Goal: Book appointment/travel/reservation

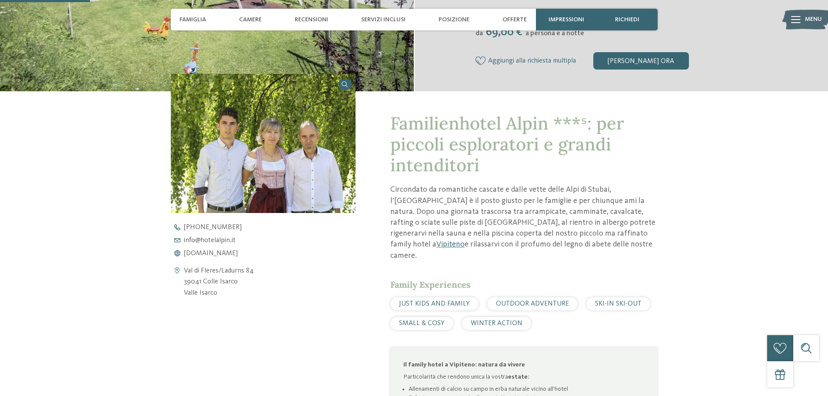
scroll to position [304, 0]
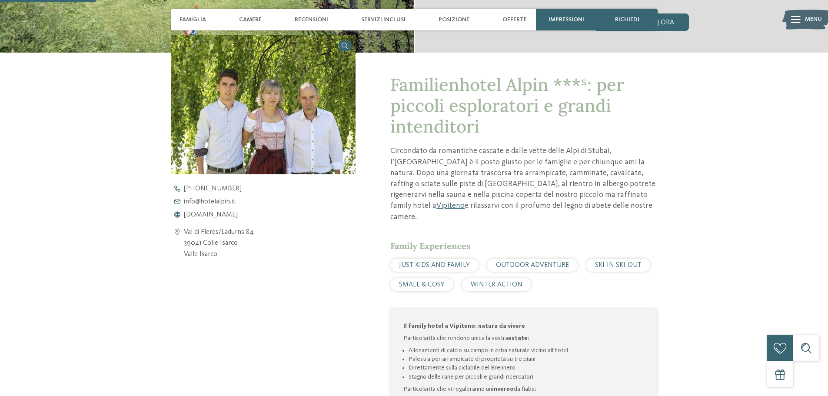
click at [437, 259] on div "JUST KIDS AND FAMILY" at bounding box center [434, 265] width 88 height 13
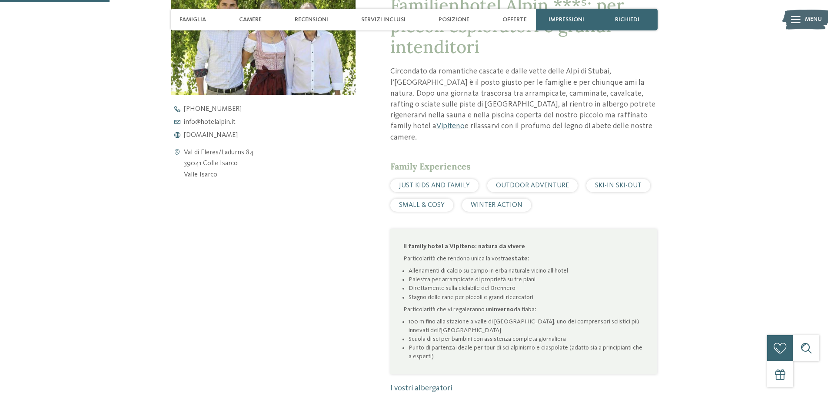
scroll to position [391, 0]
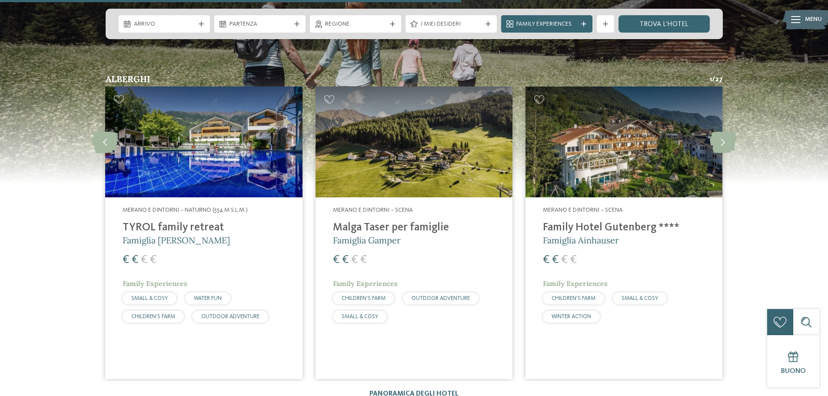
scroll to position [2304, 0]
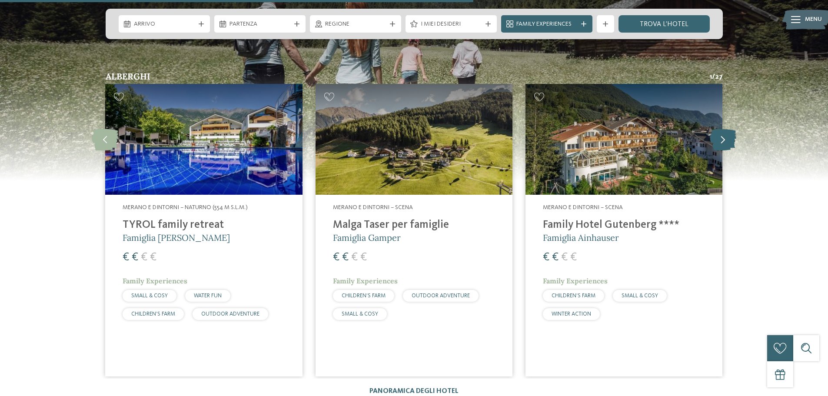
click at [724, 129] on icon at bounding box center [723, 140] width 27 height 22
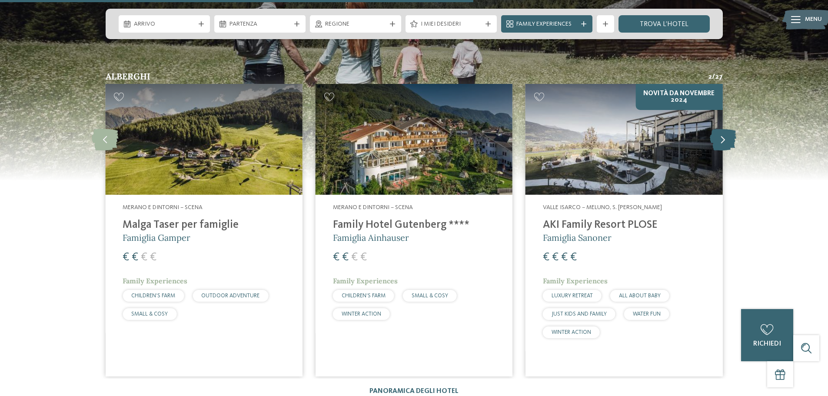
click at [724, 129] on icon at bounding box center [723, 140] width 27 height 22
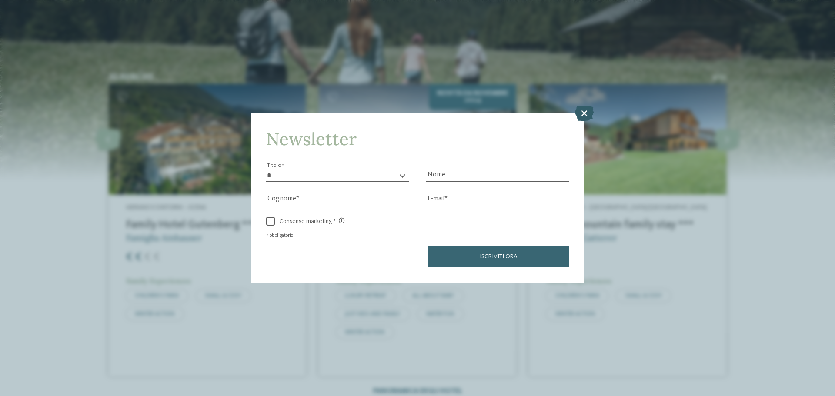
click at [583, 112] on icon at bounding box center [584, 113] width 19 height 15
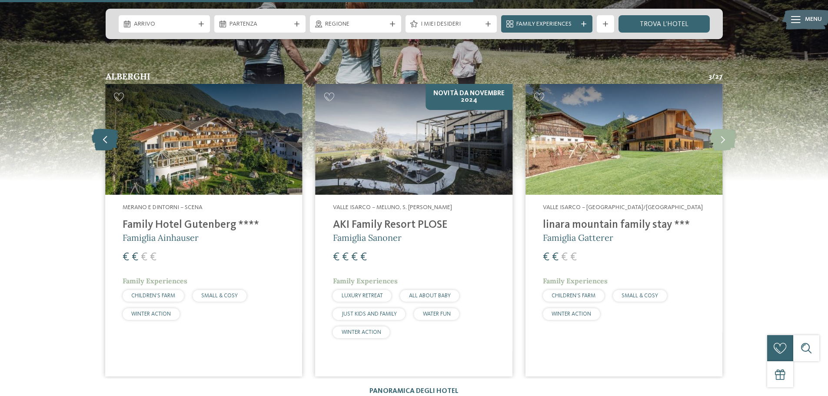
click at [97, 129] on icon at bounding box center [105, 140] width 27 height 22
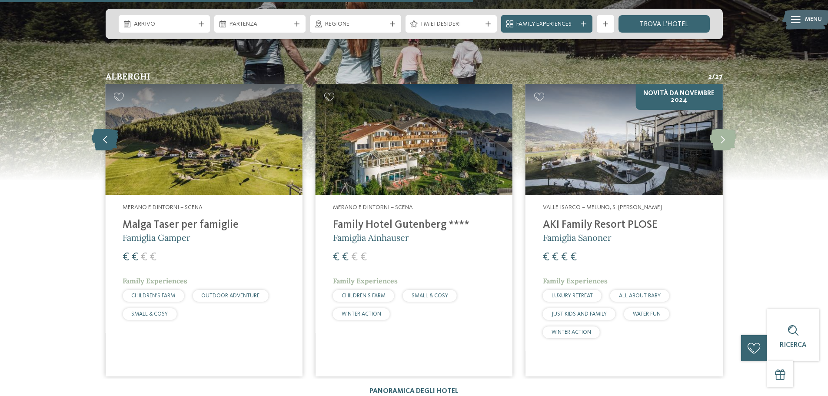
click at [97, 129] on icon at bounding box center [105, 140] width 27 height 22
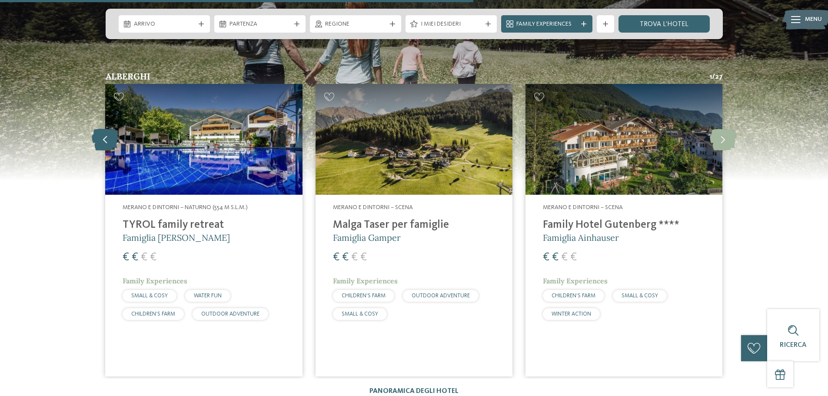
click at [97, 129] on icon at bounding box center [105, 140] width 27 height 22
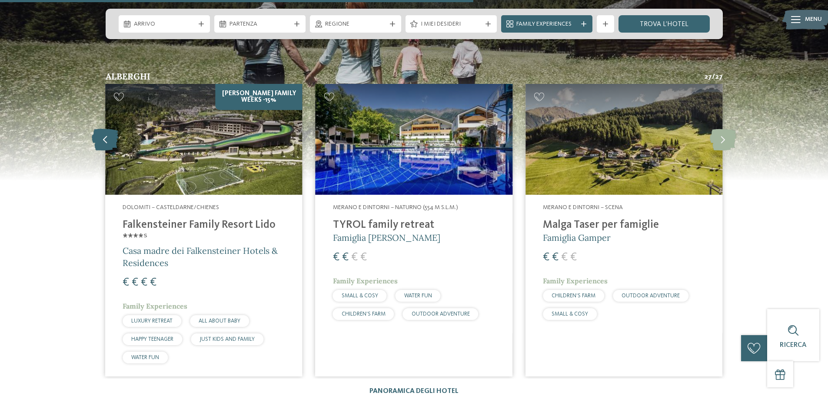
click at [97, 129] on icon at bounding box center [105, 140] width 27 height 22
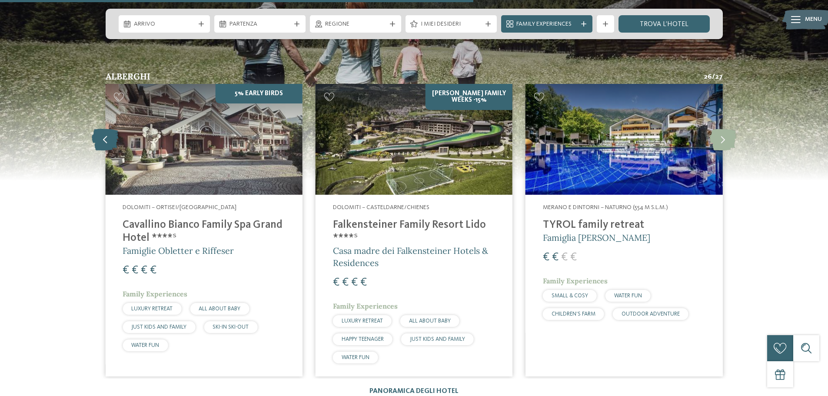
click at [97, 129] on icon at bounding box center [105, 140] width 27 height 22
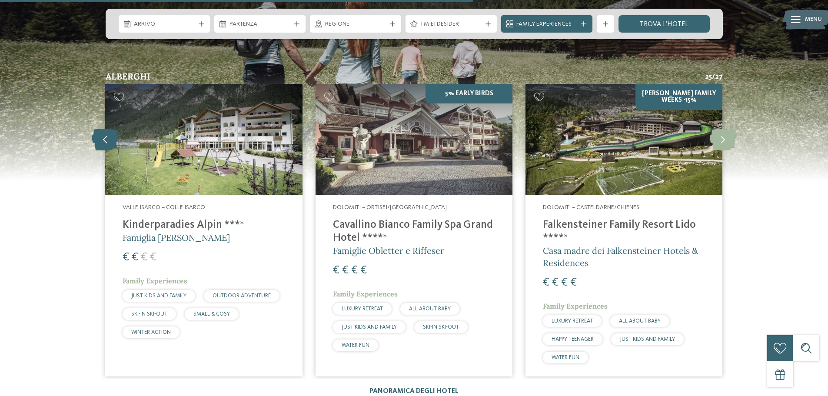
click at [97, 129] on icon at bounding box center [105, 140] width 27 height 22
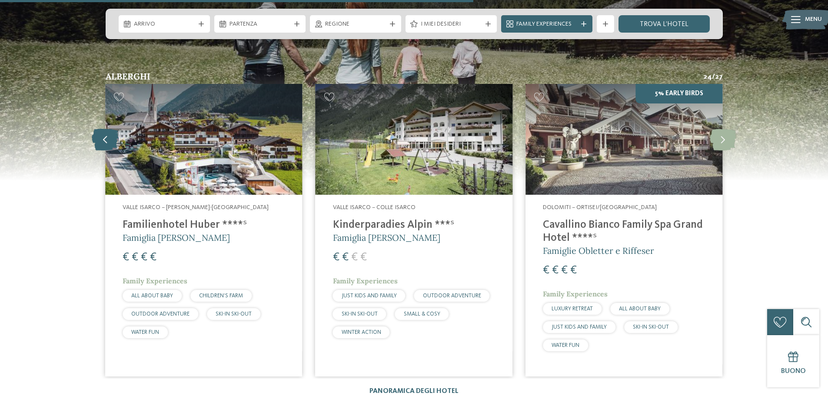
click at [97, 129] on icon at bounding box center [105, 140] width 27 height 22
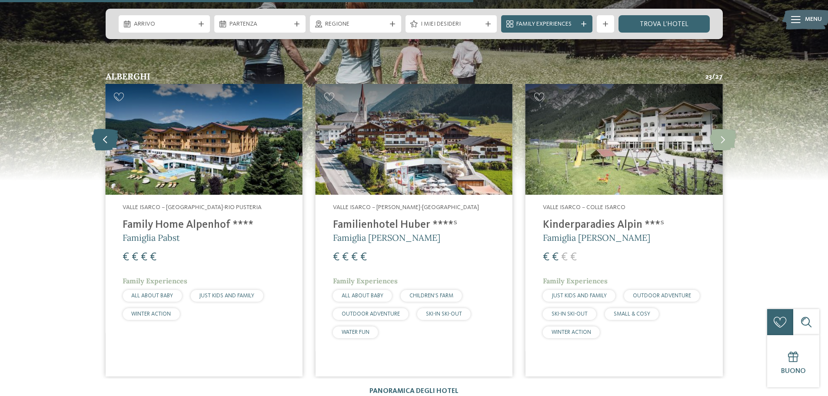
click at [97, 129] on icon at bounding box center [105, 140] width 27 height 22
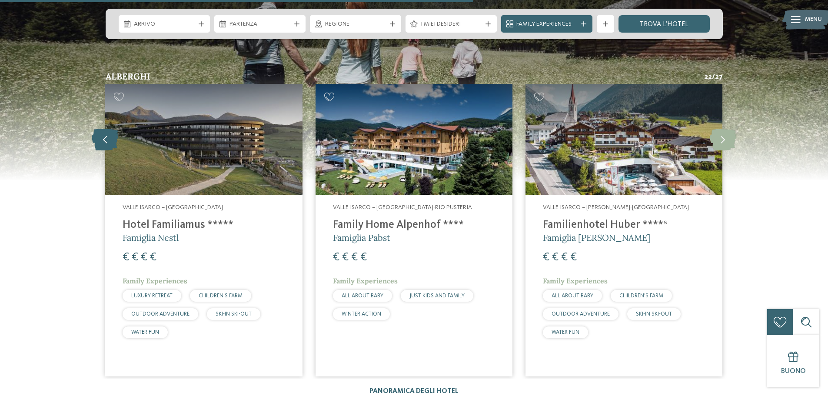
click at [98, 129] on icon at bounding box center [105, 140] width 27 height 22
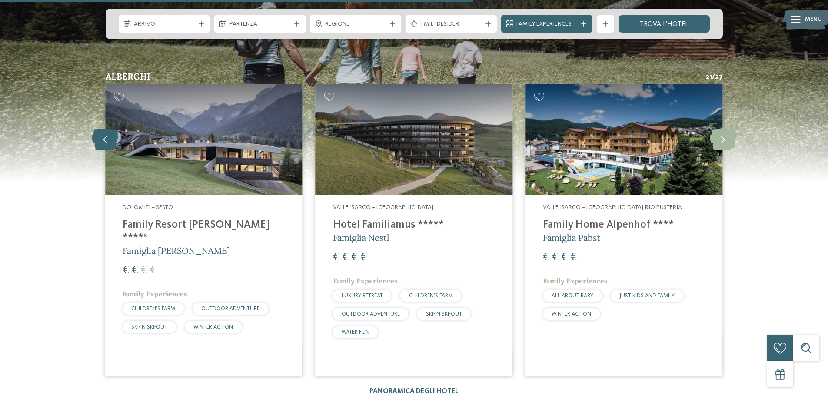
click at [98, 129] on icon at bounding box center [105, 140] width 27 height 22
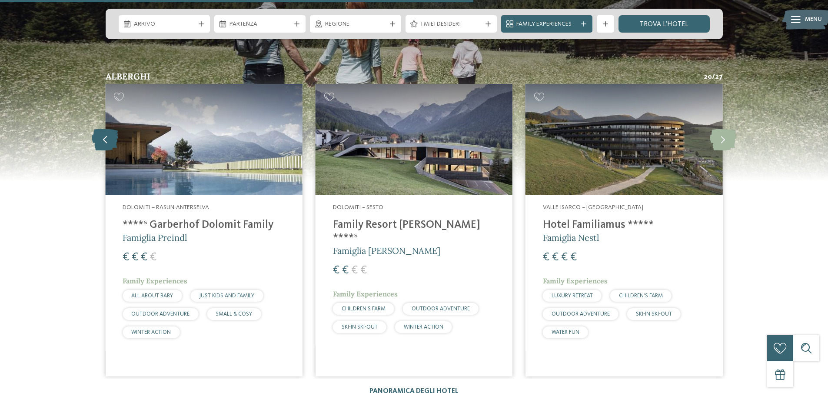
click at [98, 129] on icon at bounding box center [105, 140] width 27 height 22
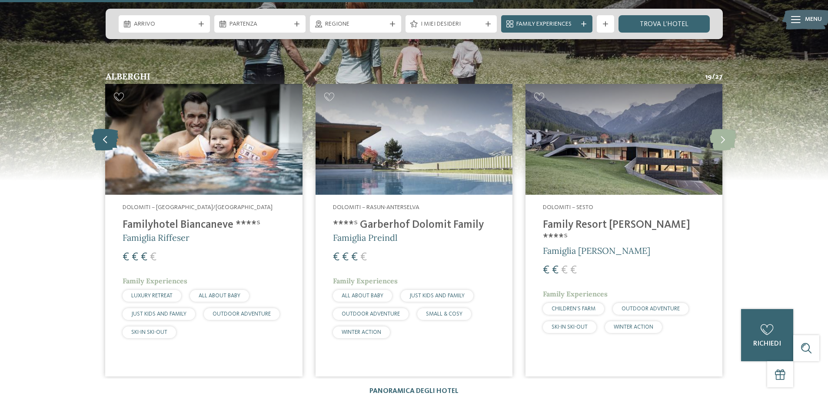
click at [98, 129] on icon at bounding box center [105, 140] width 27 height 22
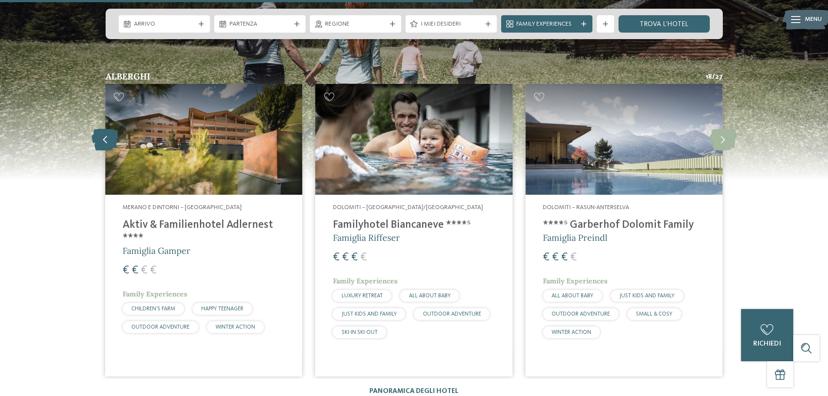
click at [98, 129] on icon at bounding box center [105, 140] width 27 height 22
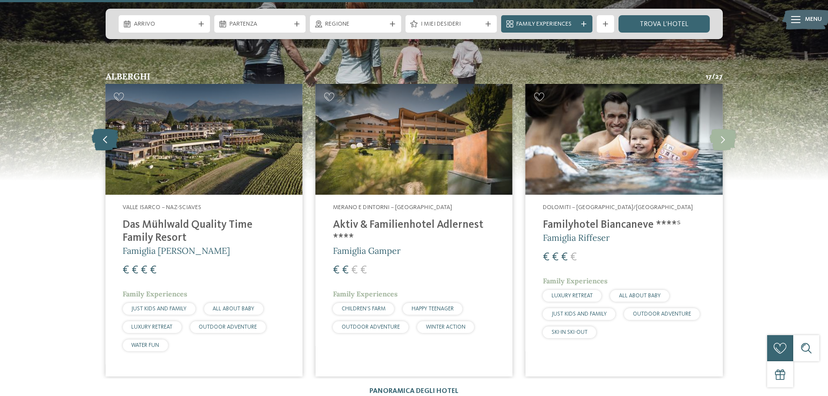
click at [98, 129] on icon at bounding box center [105, 140] width 27 height 22
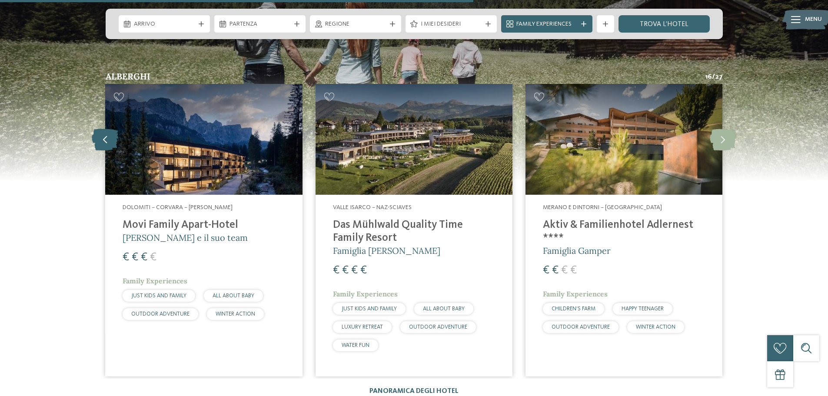
click at [98, 129] on icon at bounding box center [105, 140] width 27 height 22
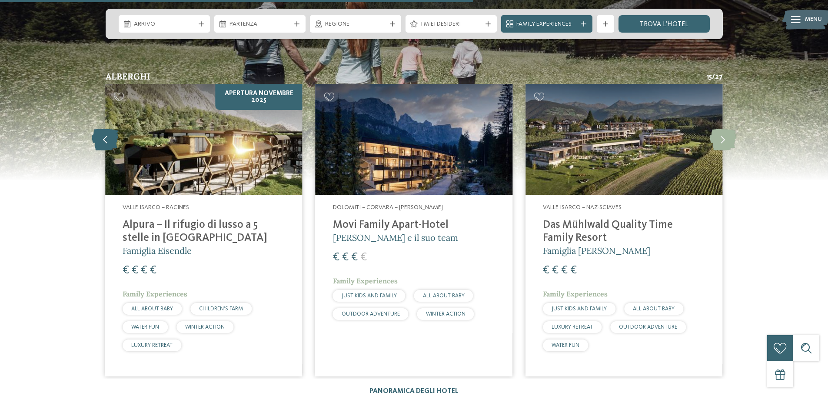
click at [98, 129] on icon at bounding box center [105, 140] width 27 height 22
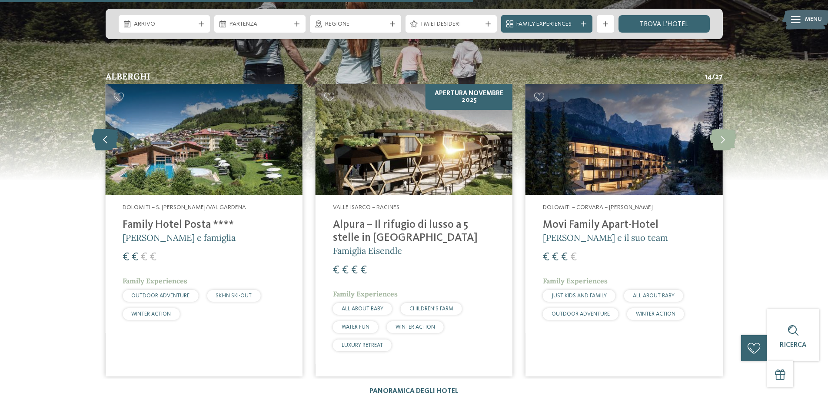
click at [98, 129] on icon at bounding box center [105, 140] width 27 height 22
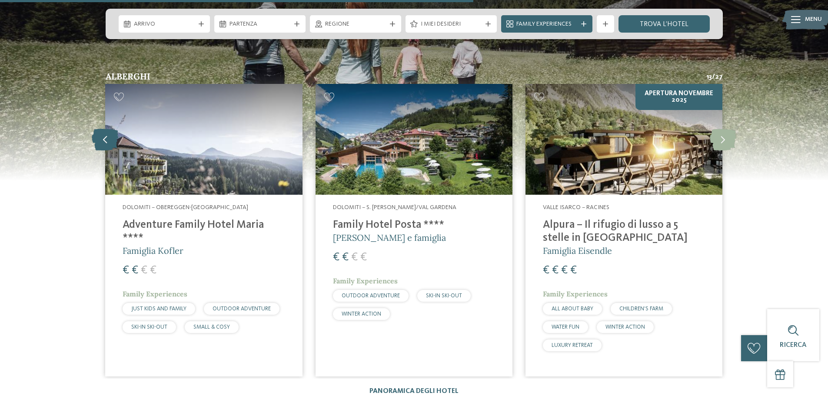
click at [98, 129] on icon at bounding box center [105, 140] width 27 height 22
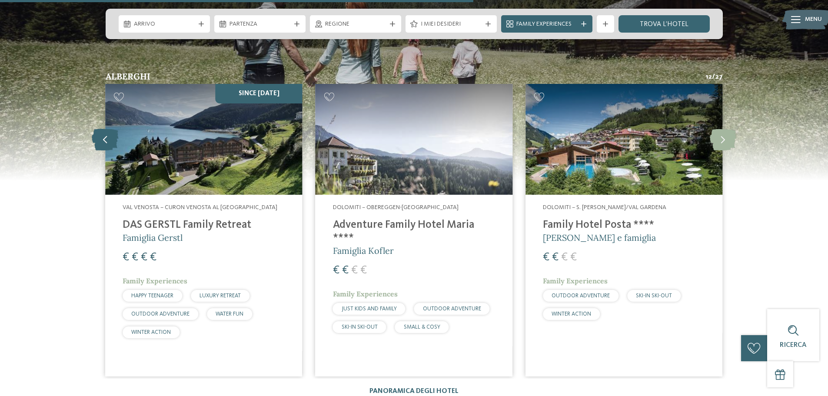
click at [98, 129] on icon at bounding box center [105, 140] width 27 height 22
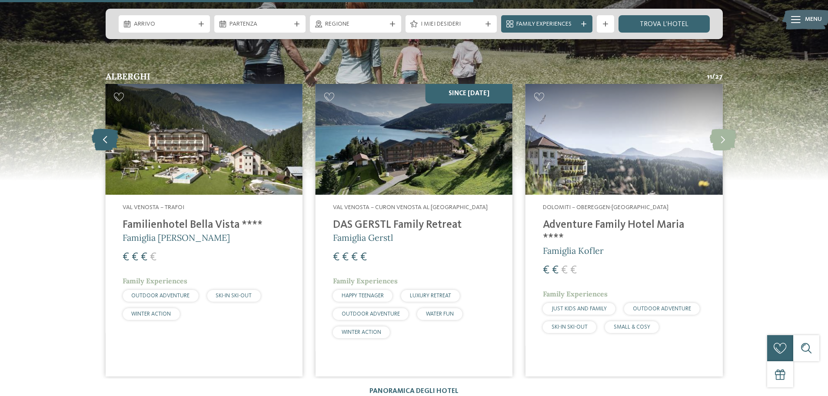
click at [98, 129] on icon at bounding box center [105, 140] width 27 height 22
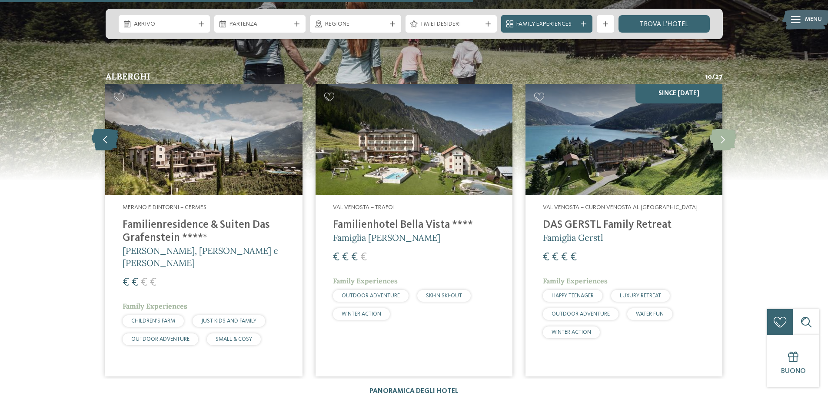
click at [98, 129] on icon at bounding box center [105, 140] width 27 height 22
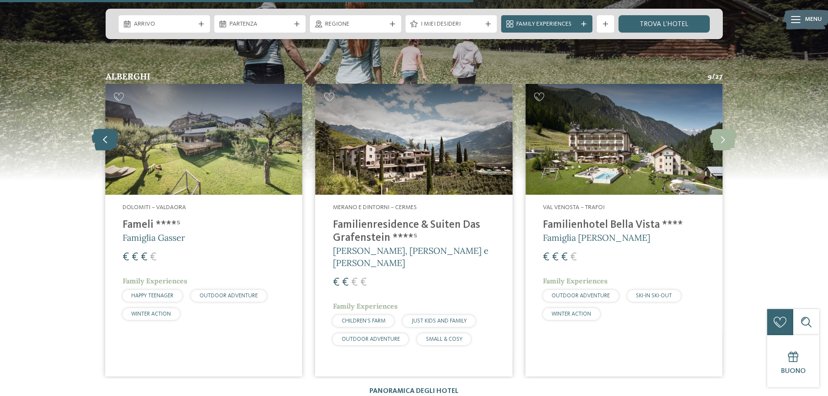
click at [98, 129] on icon at bounding box center [105, 140] width 27 height 22
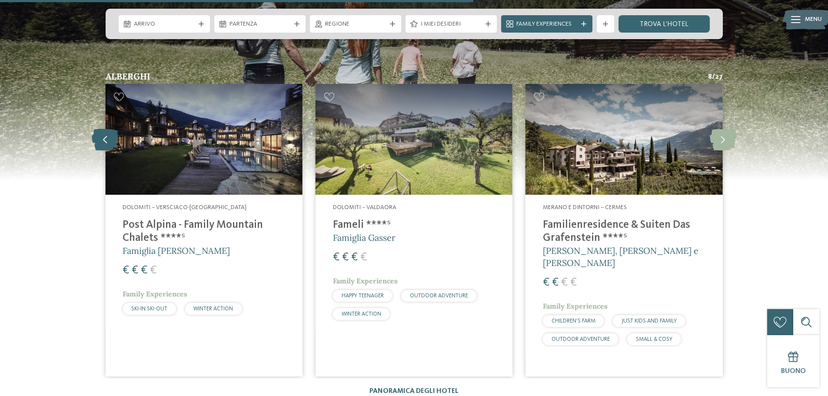
click at [98, 129] on icon at bounding box center [105, 140] width 27 height 22
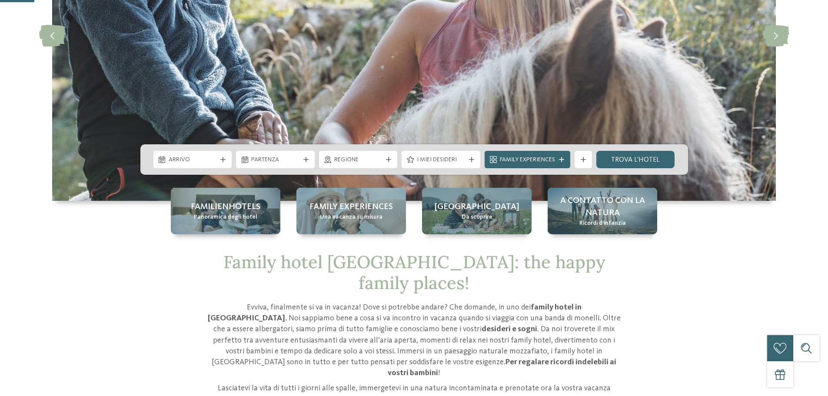
scroll to position [174, 0]
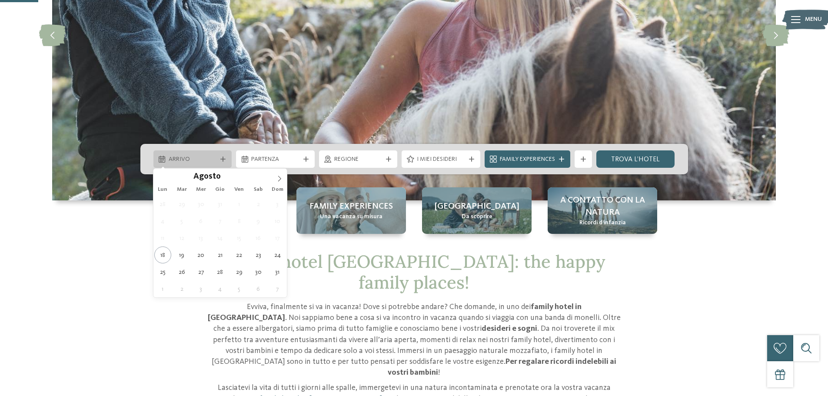
click at [218, 156] on div "Arrivo" at bounding box center [193, 159] width 53 height 10
click at [279, 177] on icon at bounding box center [280, 179] width 6 height 6
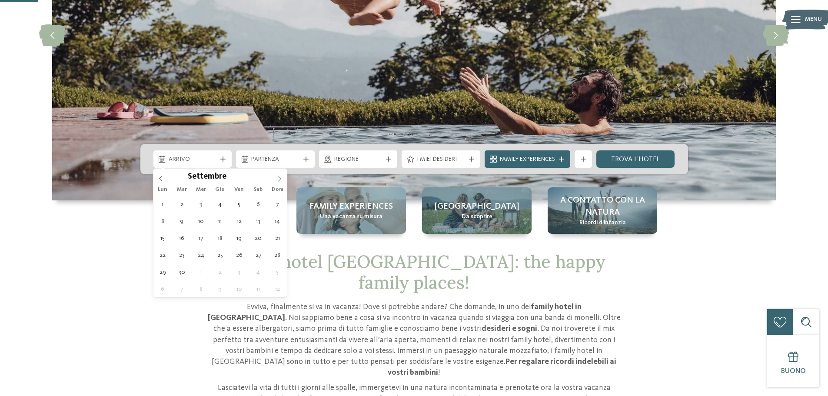
click at [279, 178] on icon at bounding box center [280, 179] width 6 height 6
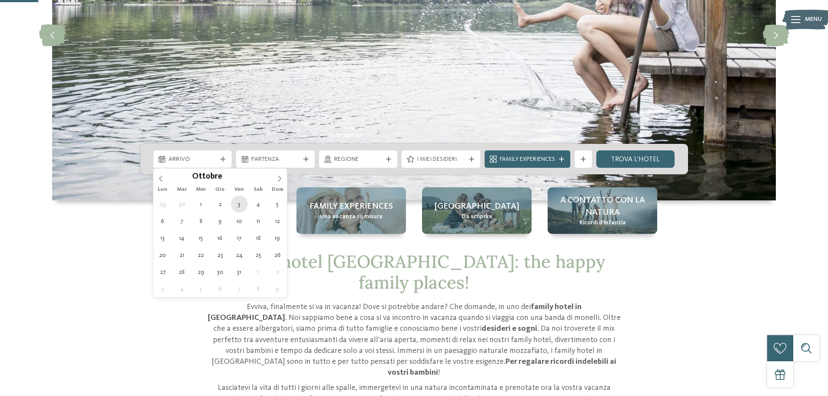
type div "03.10.2025"
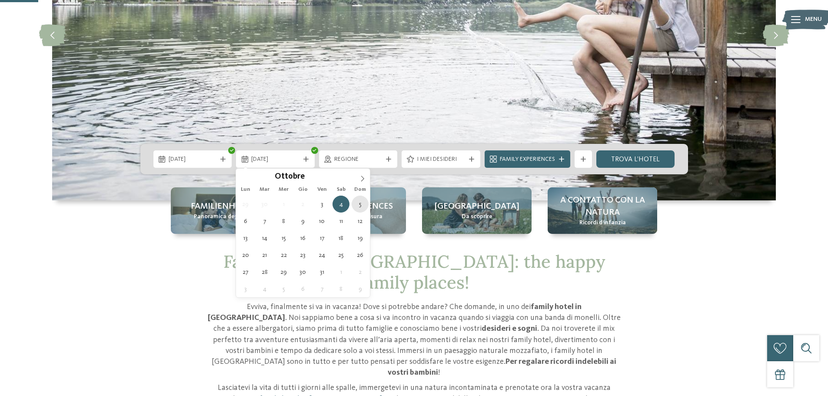
type div "05.10.2025"
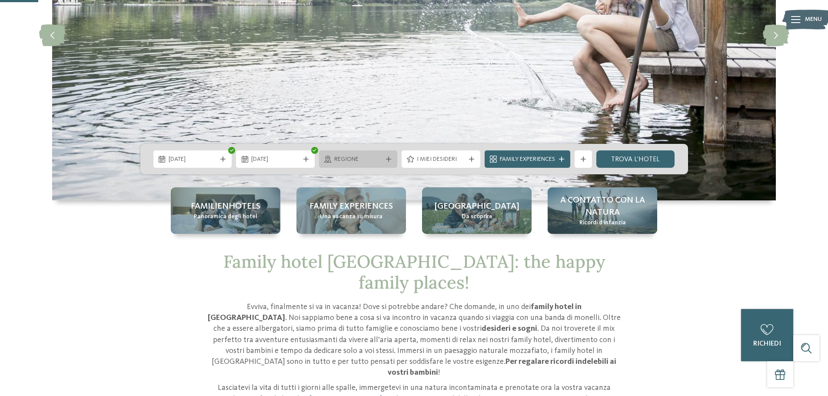
click at [386, 157] on icon at bounding box center [388, 159] width 5 height 5
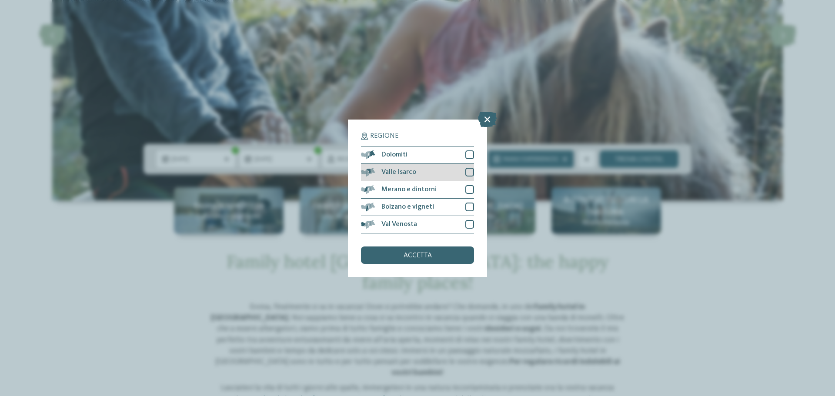
click at [467, 168] on div at bounding box center [469, 172] width 9 height 9
click at [430, 254] on span "accetta" at bounding box center [417, 255] width 28 height 7
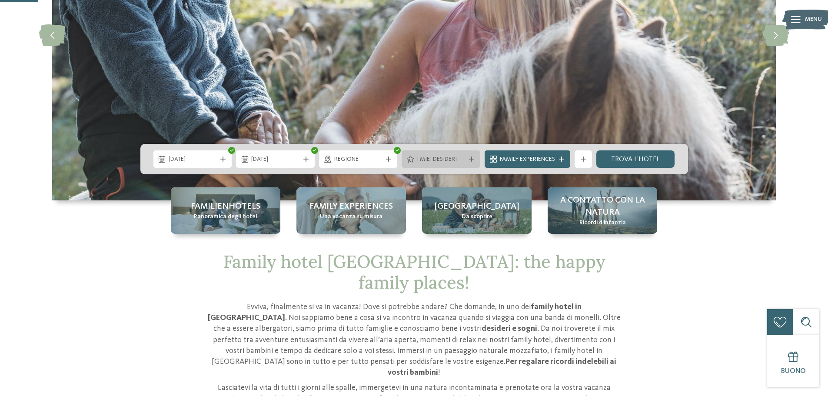
click at [463, 160] on span "I miei desideri" at bounding box center [441, 159] width 48 height 9
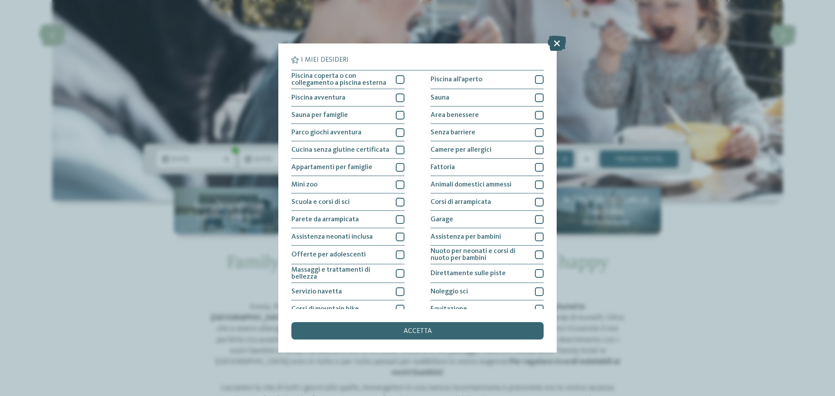
click at [556, 45] on icon at bounding box center [556, 43] width 19 height 15
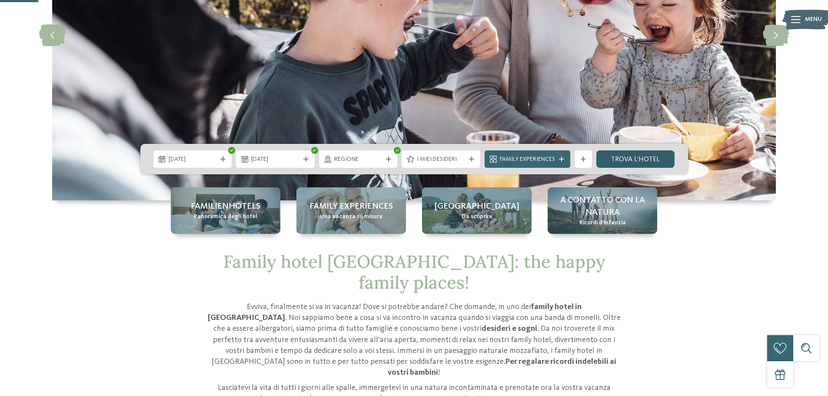
click at [641, 157] on link "trova l’hotel" at bounding box center [636, 158] width 79 height 17
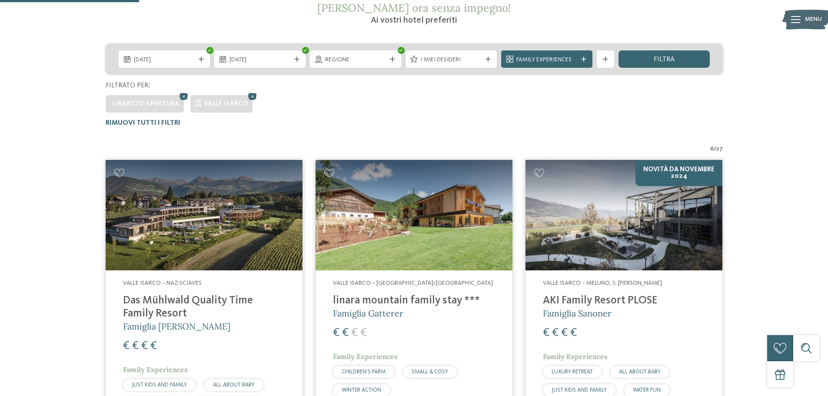
scroll to position [171, 0]
